Goal: Use online tool/utility: Utilize a website feature to perform a specific function

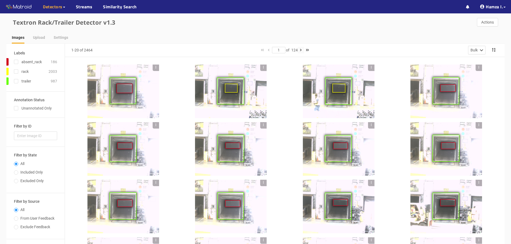
click at [302, 50] on icon "button" at bounding box center [301, 50] width 2 height 4
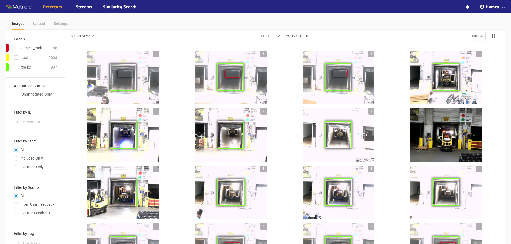
scroll to position [5, 0]
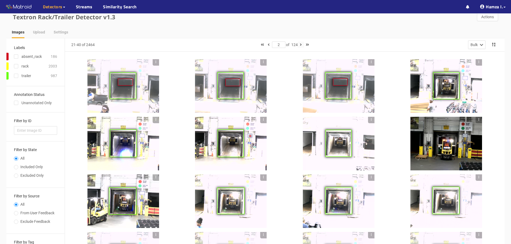
click at [302, 44] on icon "button" at bounding box center [301, 45] width 2 height 4
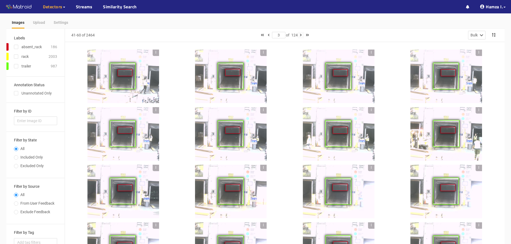
scroll to position [0, 0]
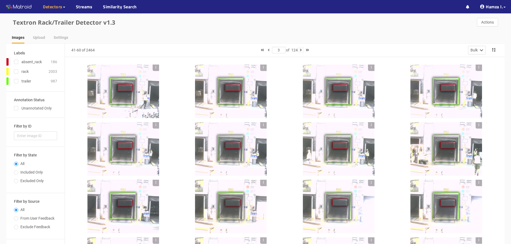
click at [302, 50] on icon "button" at bounding box center [301, 50] width 2 height 4
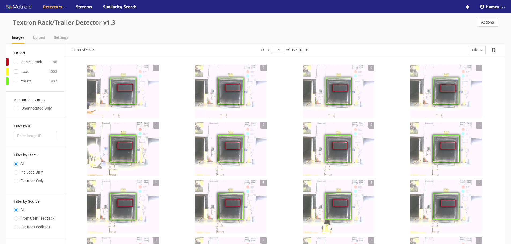
click at [300, 50] on button "button" at bounding box center [301, 50] width 6 height 6
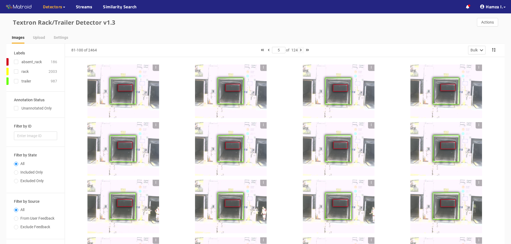
click at [303, 50] on button "button" at bounding box center [301, 50] width 6 height 6
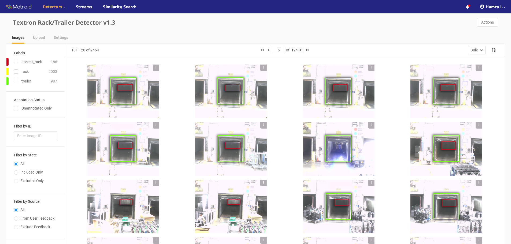
click at [301, 49] on button "button" at bounding box center [301, 50] width 6 height 6
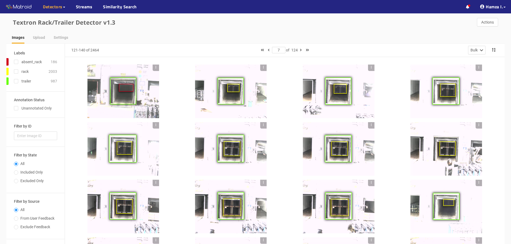
click at [232, 93] on div at bounding box center [231, 92] width 72 height 54
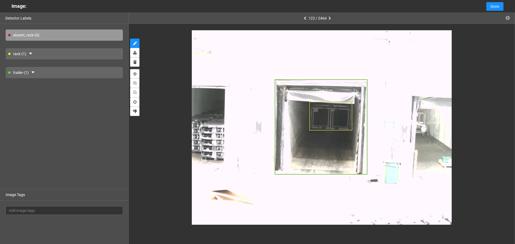
click at [331, 17] on icon "button" at bounding box center [330, 18] width 2 height 4
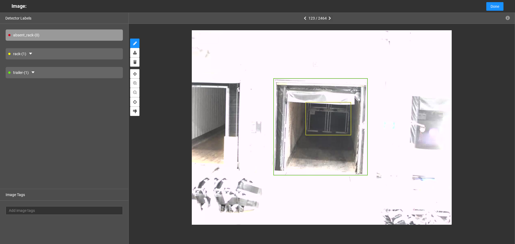
click at [331, 17] on icon "button" at bounding box center [330, 18] width 2 height 4
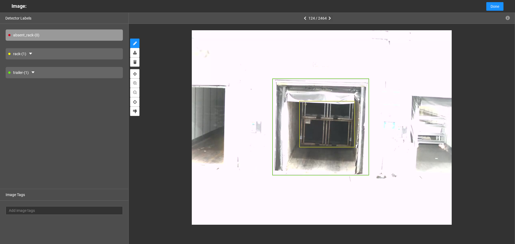
click at [331, 17] on icon "button" at bounding box center [330, 18] width 2 height 4
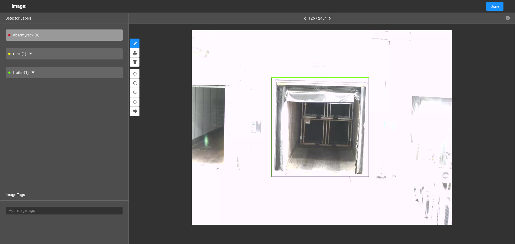
click at [331, 17] on icon "button" at bounding box center [330, 18] width 2 height 4
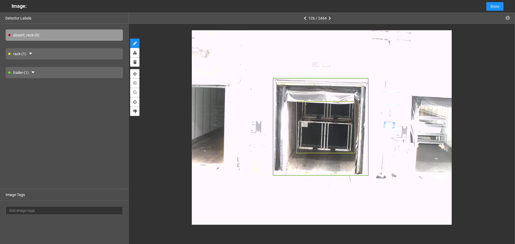
click at [331, 17] on icon "button" at bounding box center [330, 18] width 2 height 4
click at [330, 17] on icon "button" at bounding box center [330, 18] width 2 height 4
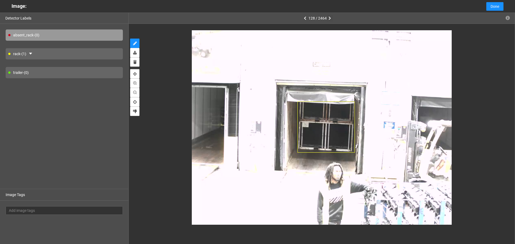
click at [330, 17] on icon "button" at bounding box center [330, 18] width 2 height 4
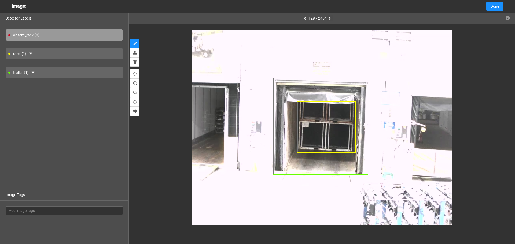
click at [330, 17] on icon "button" at bounding box center [330, 18] width 2 height 4
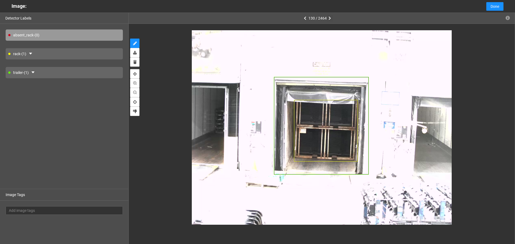
click at [330, 17] on icon "button" at bounding box center [330, 18] width 2 height 4
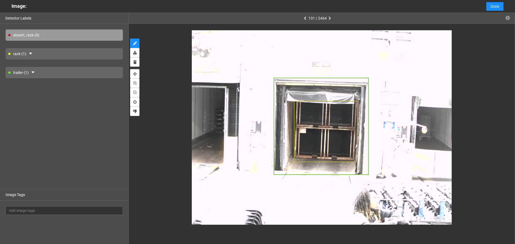
click at [330, 17] on icon "button" at bounding box center [330, 18] width 2 height 4
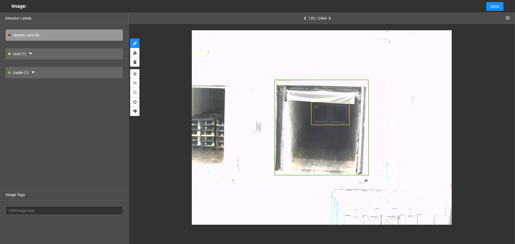
click at [330, 17] on icon "button" at bounding box center [330, 18] width 2 height 4
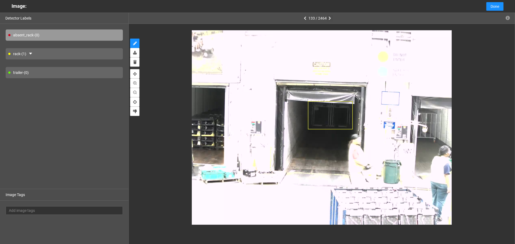
click at [330, 17] on icon "button" at bounding box center [330, 18] width 2 height 4
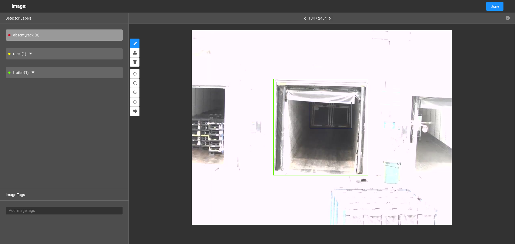
click at [330, 17] on icon "button" at bounding box center [330, 18] width 2 height 4
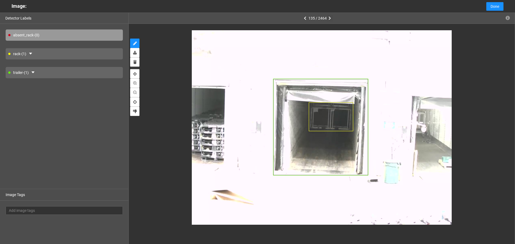
click at [330, 17] on icon "button" at bounding box center [330, 18] width 2 height 4
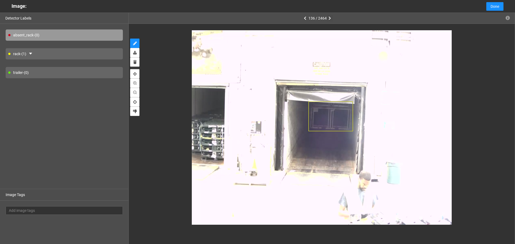
click at [330, 17] on icon "button" at bounding box center [330, 18] width 2 height 4
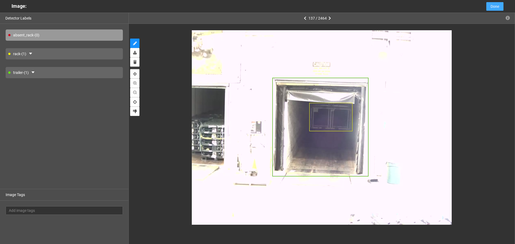
click at [491, 8] on span "Done" at bounding box center [495, 6] width 9 height 6
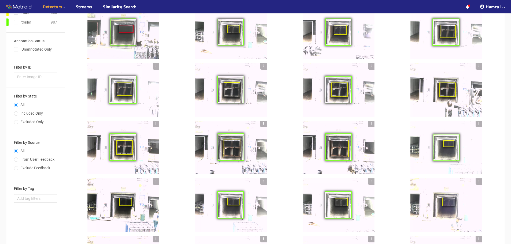
scroll to position [5, 0]
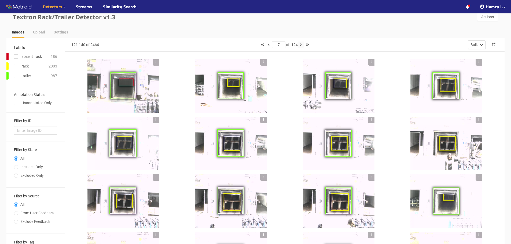
click at [302, 45] on icon "button" at bounding box center [301, 45] width 2 height 4
type input "8"
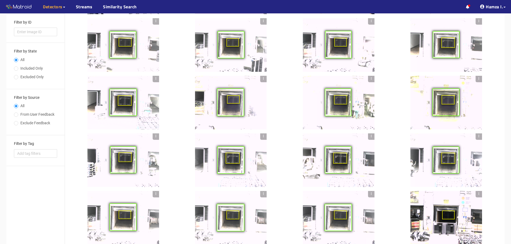
scroll to position [140, 0]
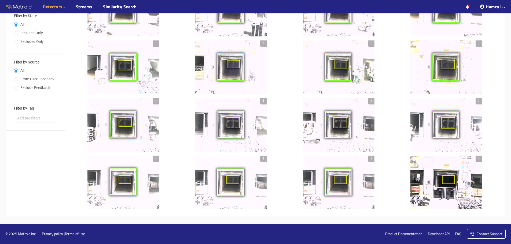
click at [452, 177] on div at bounding box center [447, 183] width 72 height 54
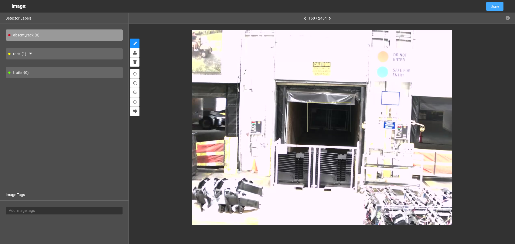
click at [489, 8] on button "Done" at bounding box center [494, 6] width 17 height 9
